Goal: Task Accomplishment & Management: Complete application form

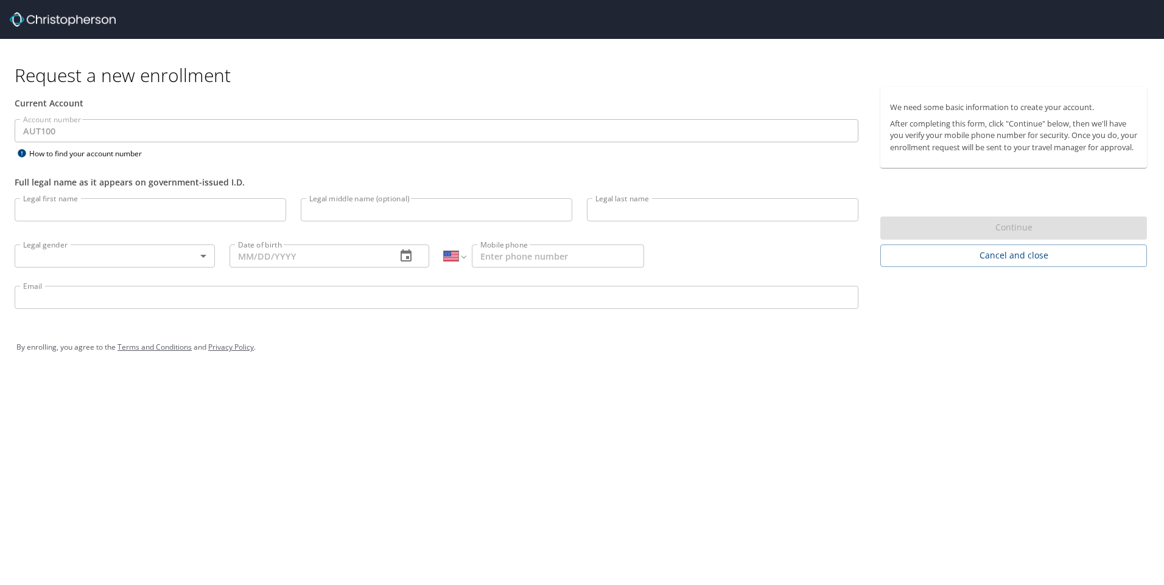
select select "US"
click at [99, 203] on input "Legal first name" at bounding box center [150, 209] width 271 height 23
type input "[PERSON_NAME]"
type input "[DATE]"
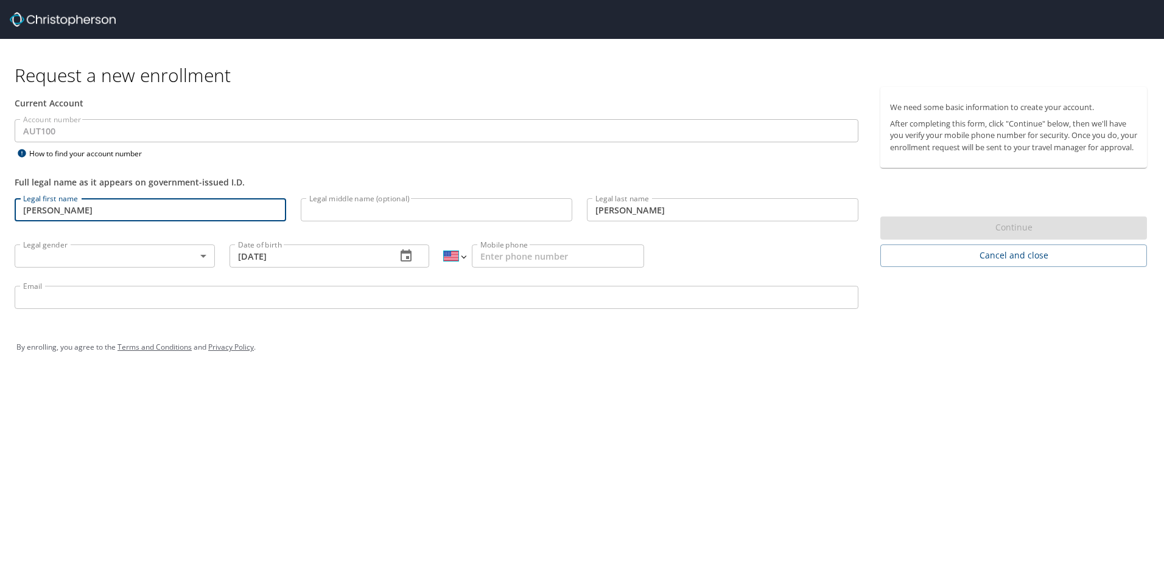
select select "MX"
type input "664 113 4813"
type input "[EMAIL_ADDRESS][PERSON_NAME][DOMAIN_NAME]"
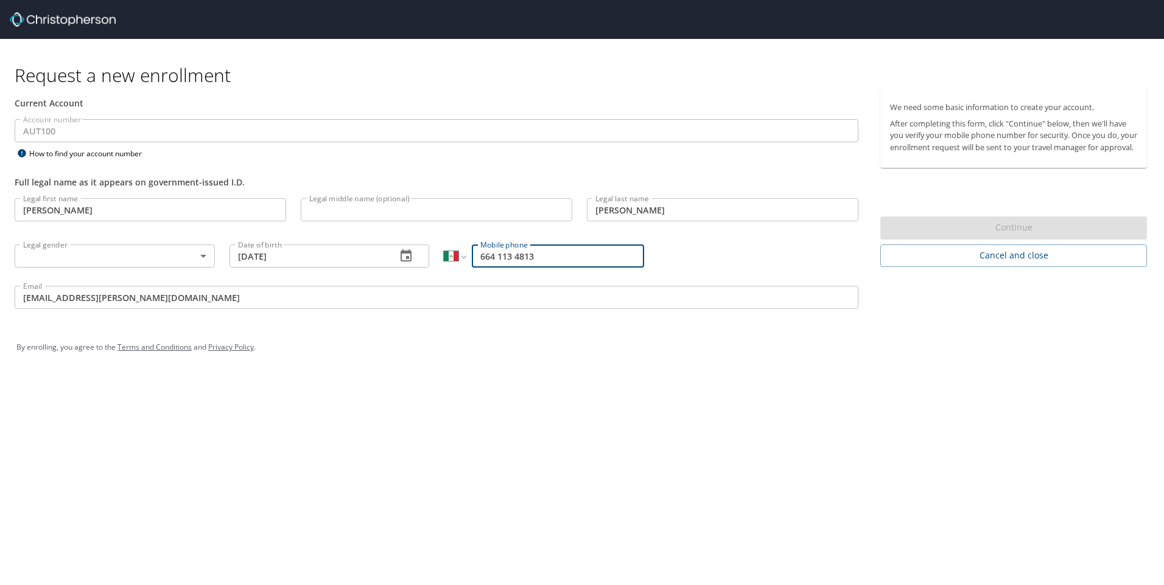
click at [305, 214] on input "Legal middle name (optional)" at bounding box center [436, 209] width 271 height 23
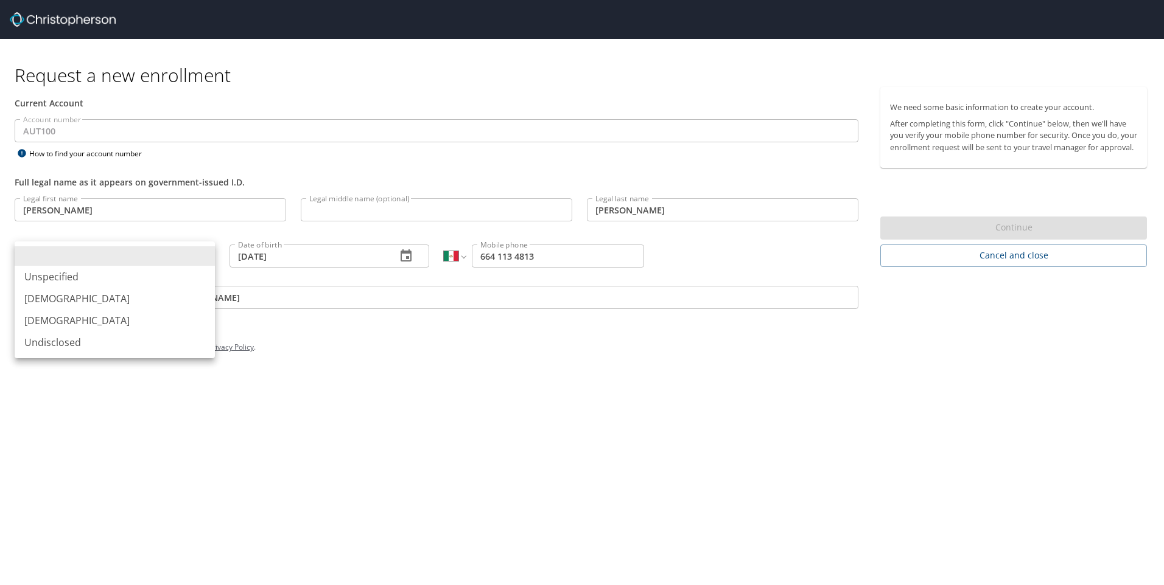
click at [80, 251] on body "Request a new enrollment Current Account Account number AUT100 Account number H…" at bounding box center [582, 292] width 1164 height 585
click at [49, 301] on li "[DEMOGRAPHIC_DATA]" at bounding box center [115, 299] width 200 height 22
type input "[DEMOGRAPHIC_DATA]"
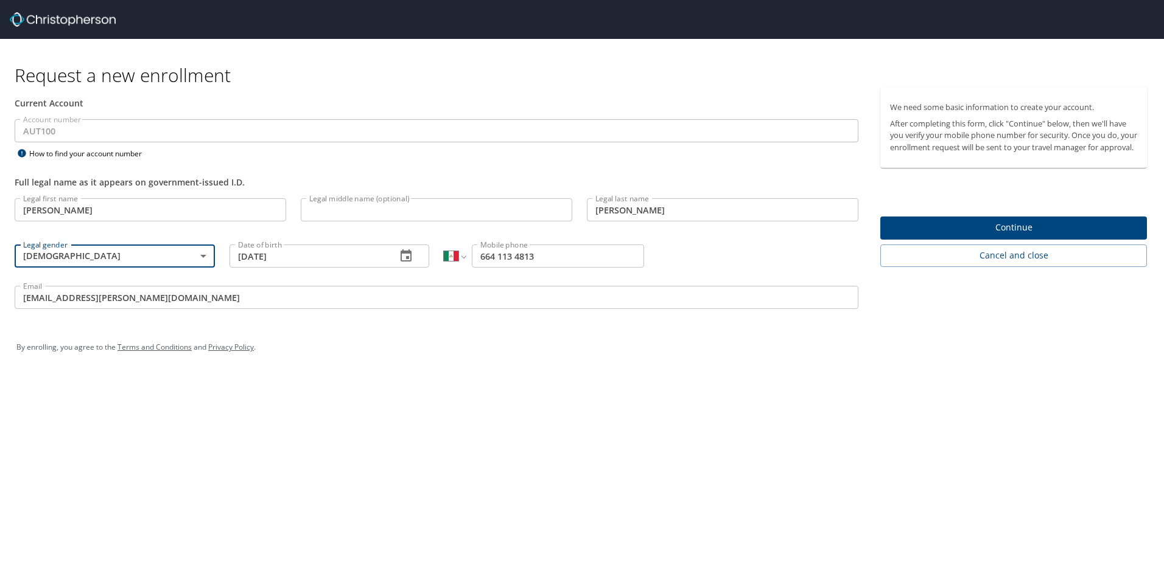
click at [1001, 236] on span "Continue" at bounding box center [1013, 227] width 247 height 15
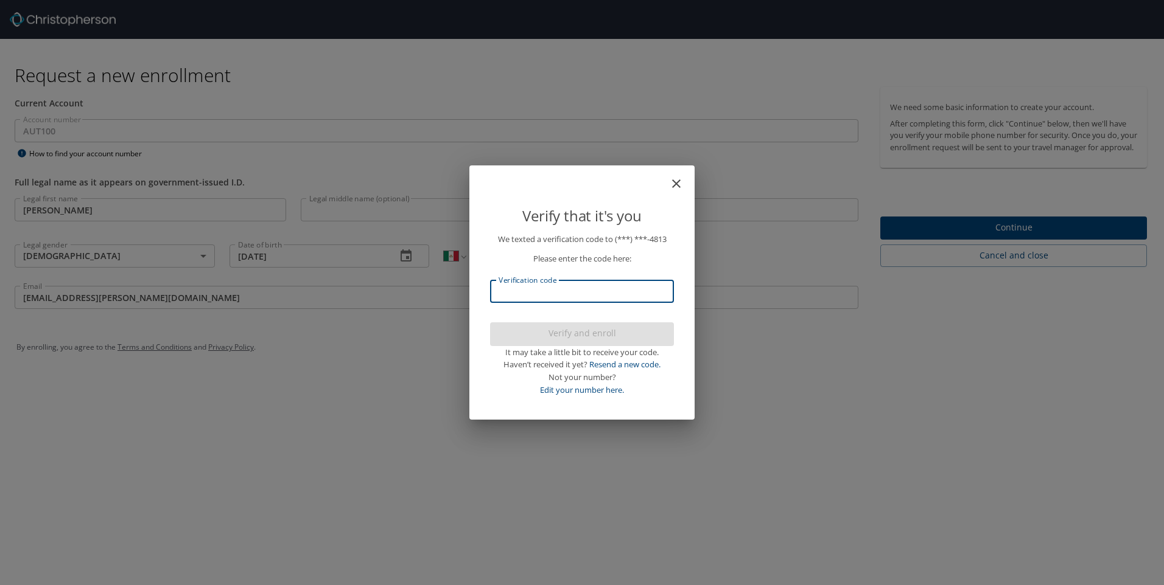
click at [573, 285] on input "Verification code" at bounding box center [582, 291] width 184 height 23
type input "742768"
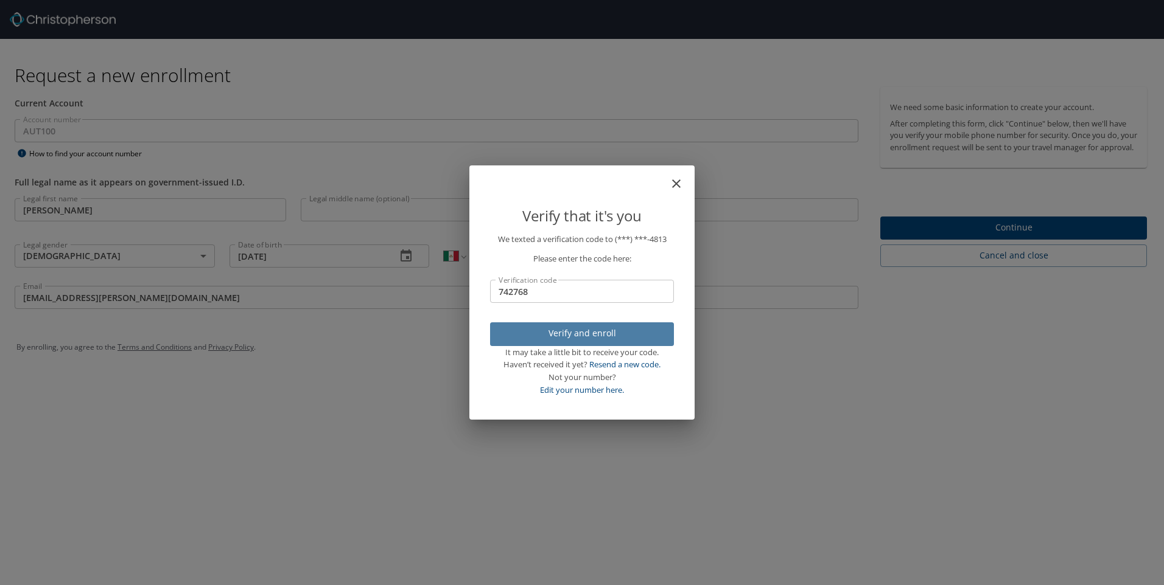
click at [574, 340] on span "Verify and enroll" at bounding box center [582, 333] width 164 height 15
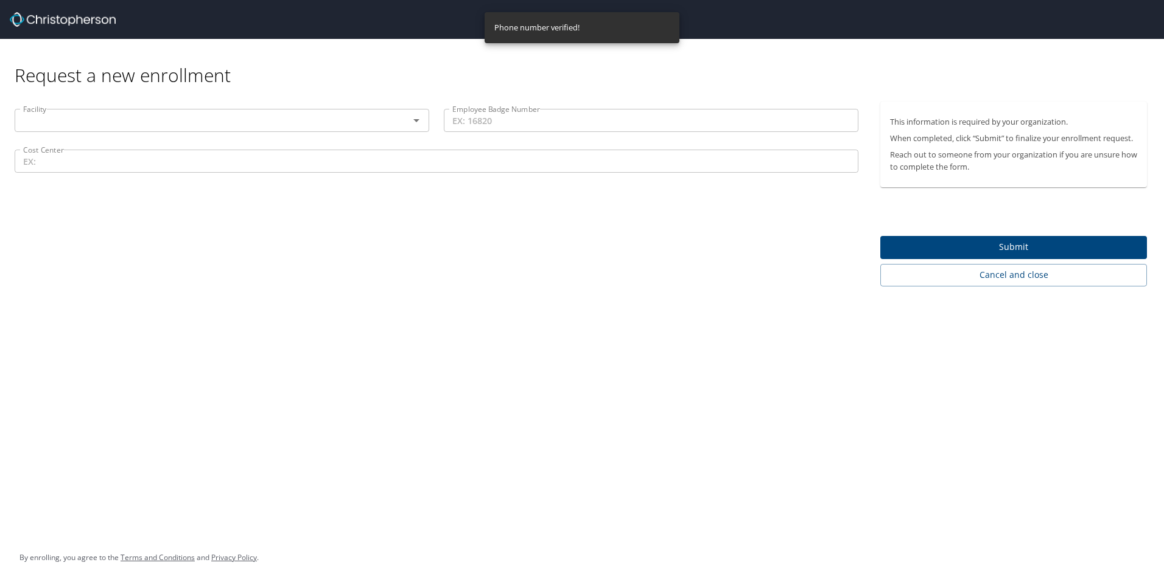
click at [17, 122] on div "Facility" at bounding box center [222, 120] width 414 height 23
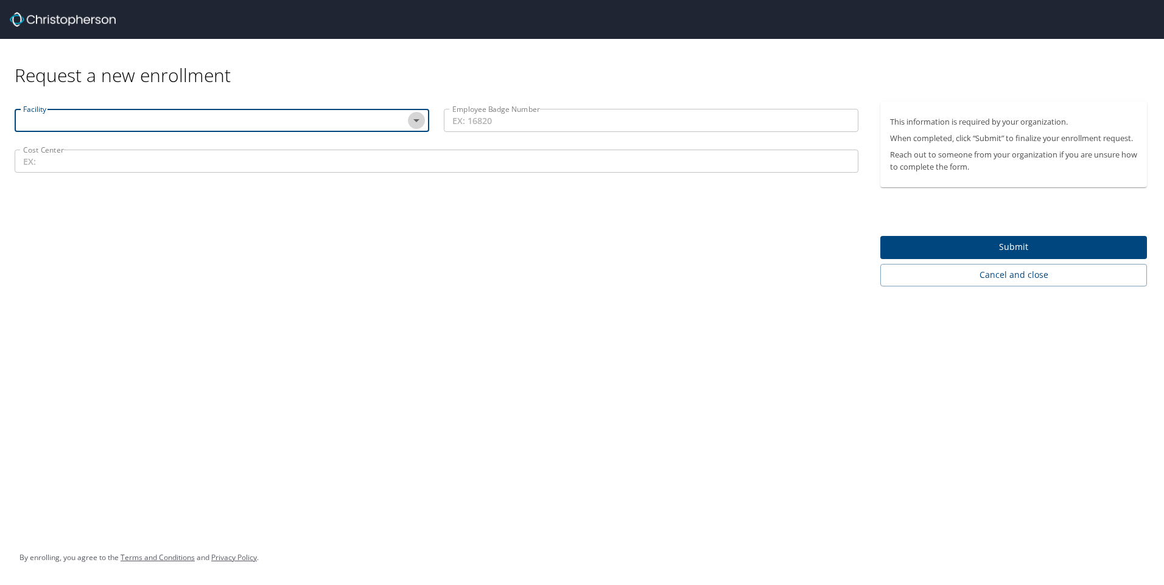
click at [414, 118] on icon "Open" at bounding box center [416, 120] width 15 height 15
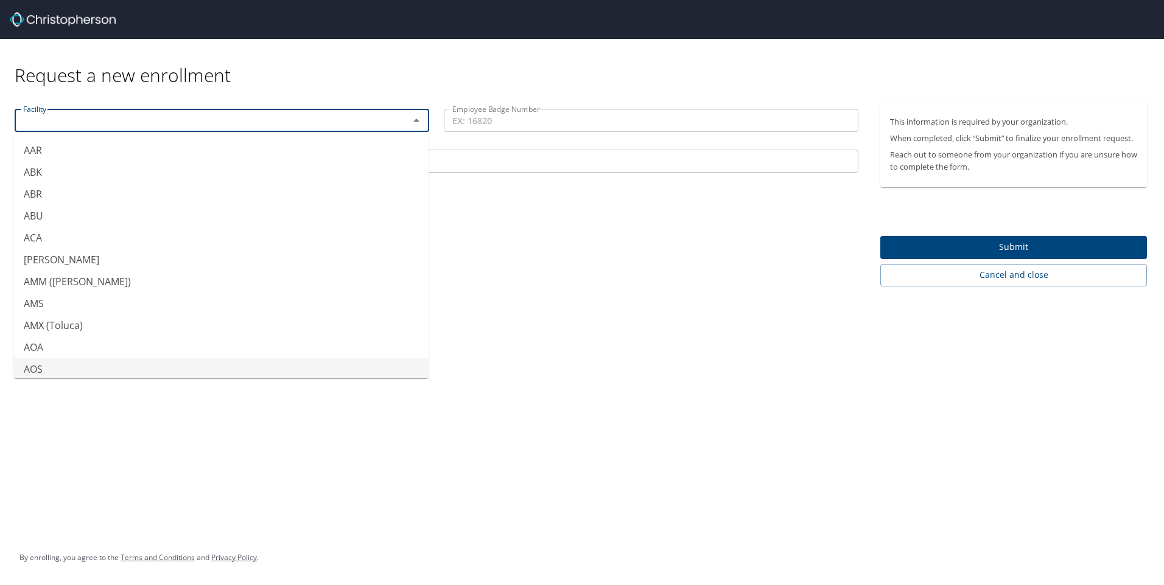
scroll to position [213, 0]
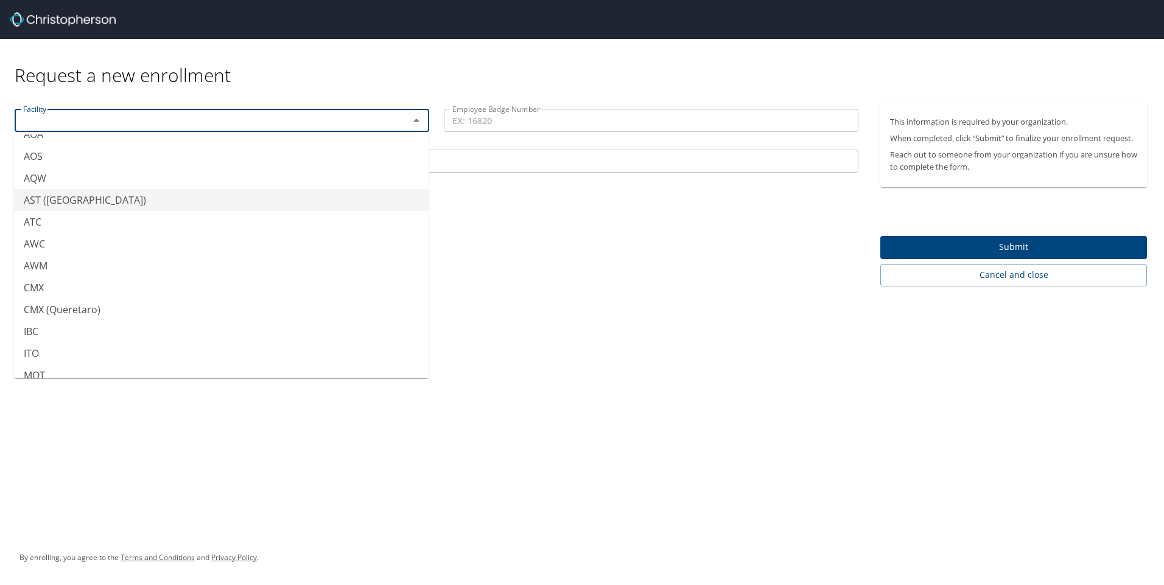
click at [27, 190] on li "AST ([GEOGRAPHIC_DATA])" at bounding box center [221, 200] width 414 height 22
type input "AST ([GEOGRAPHIC_DATA])"
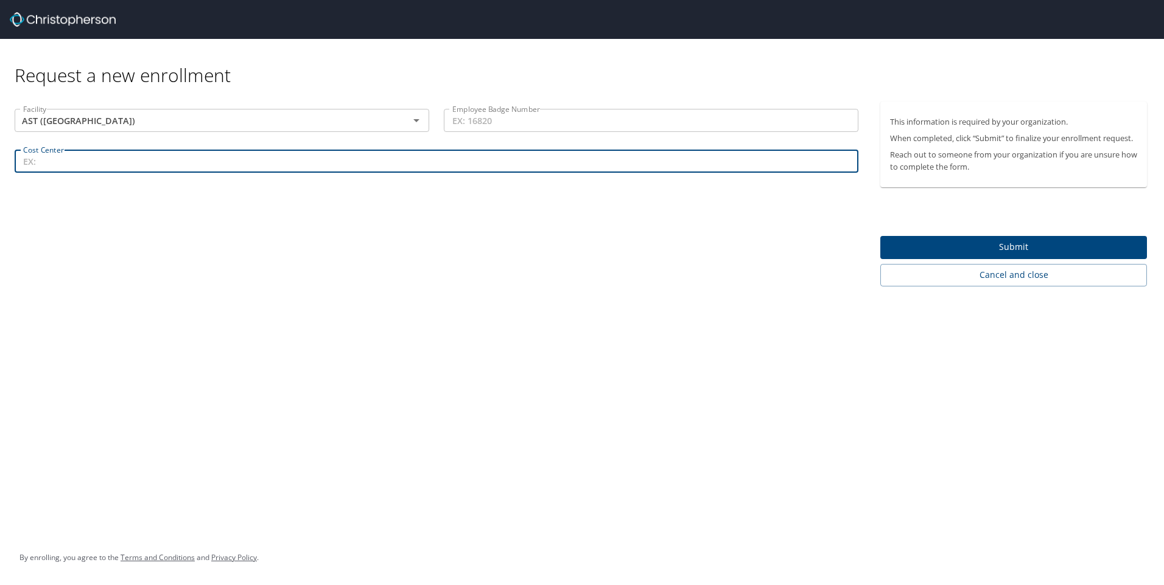
click at [42, 163] on input "Cost Center" at bounding box center [436, 161] width 843 height 23
type input "25110"
click at [1024, 254] on span "Submit" at bounding box center [1013, 247] width 247 height 15
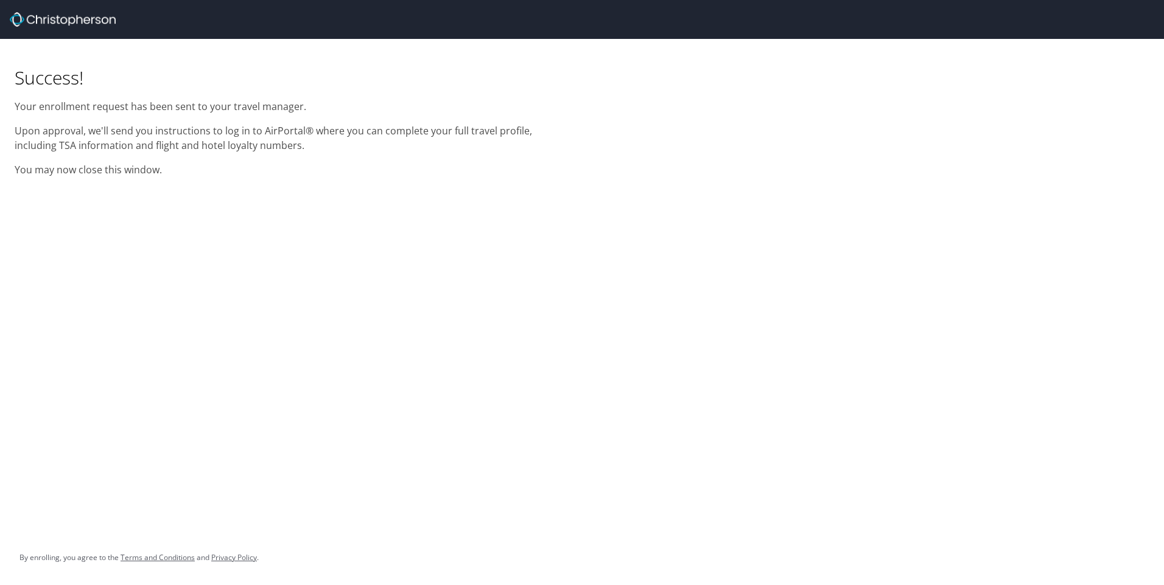
click at [21, 76] on h1 "Success!" at bounding box center [291, 78] width 553 height 24
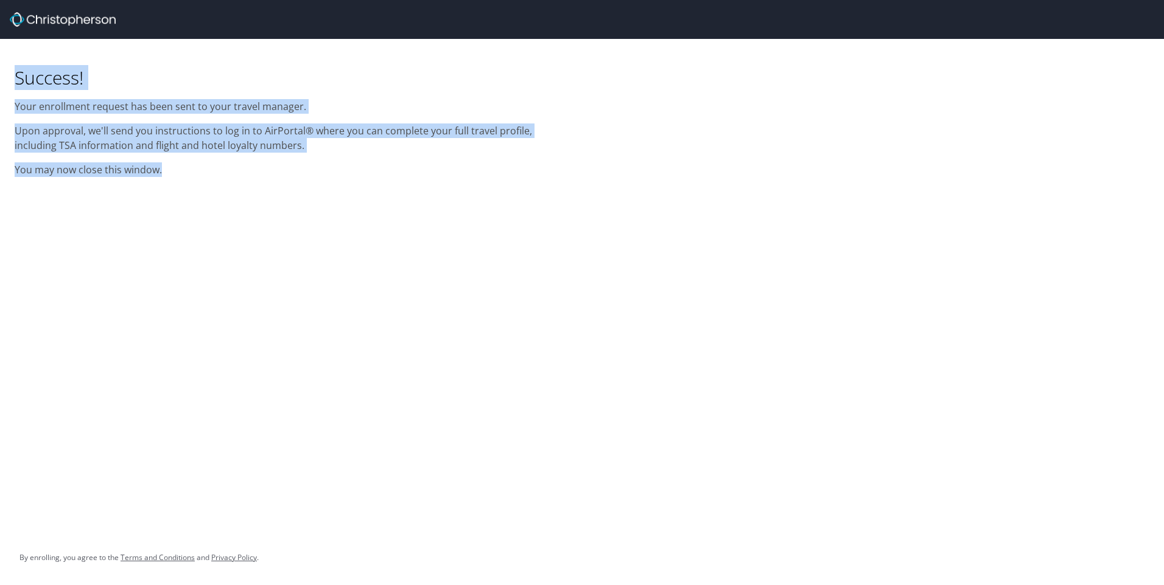
drag, startPoint x: 17, startPoint y: 76, endPoint x: 163, endPoint y: 170, distance: 173.5
click at [163, 170] on div "Success! Your enrollment request has been sent to your travel manager. Upon app…" at bounding box center [290, 111] width 567 height 145
copy div "Success! Your enrollment request has been sent to your travel manager. Upon app…"
